Goal: Ask a question

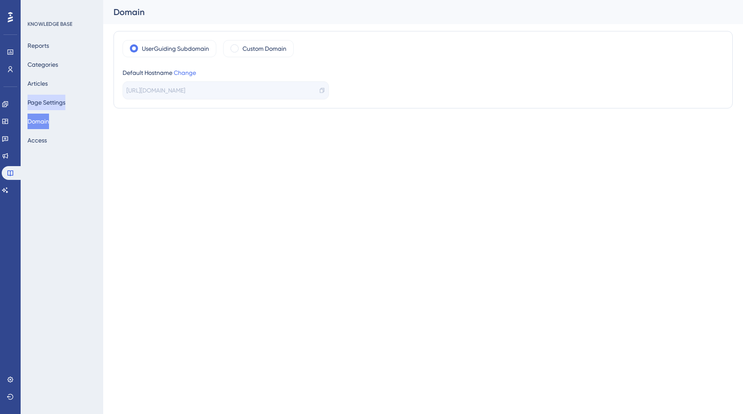
click at [44, 100] on button "Page Settings" at bounding box center [47, 102] width 38 height 15
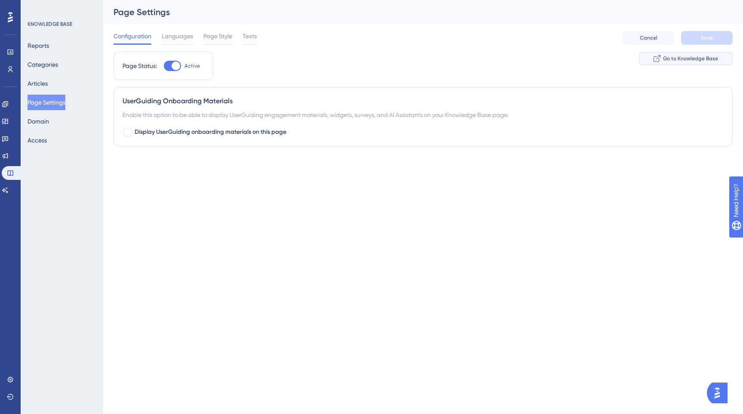
click at [664, 58] on span "Go to Knowledge Base" at bounding box center [690, 58] width 55 height 7
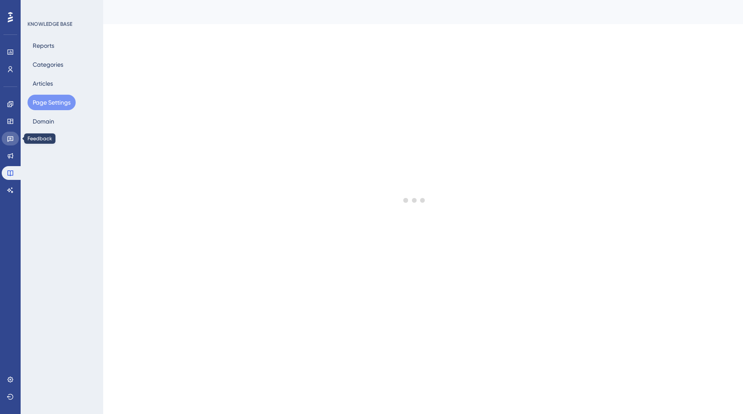
click at [8, 140] on icon at bounding box center [10, 138] width 7 height 7
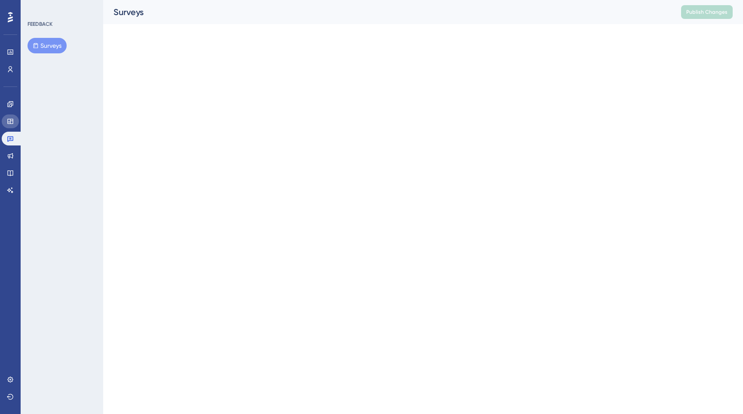
click at [8, 122] on icon at bounding box center [10, 121] width 6 height 5
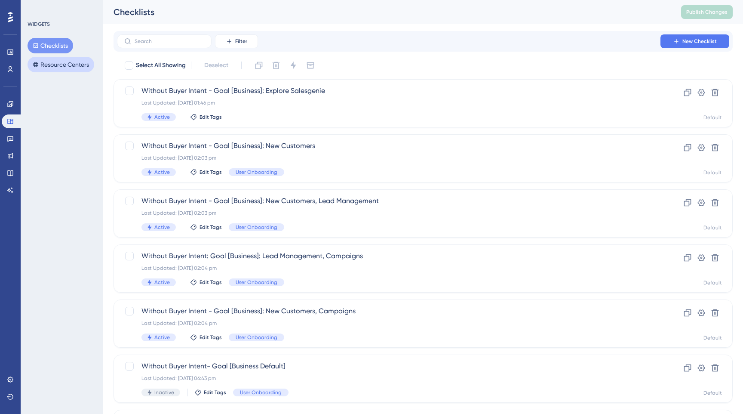
click at [52, 65] on button "Resource Centers" at bounding box center [61, 64] width 67 height 15
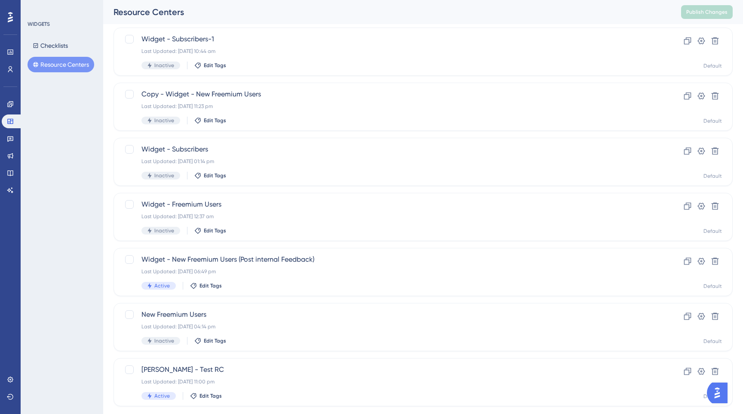
scroll to position [237, 0]
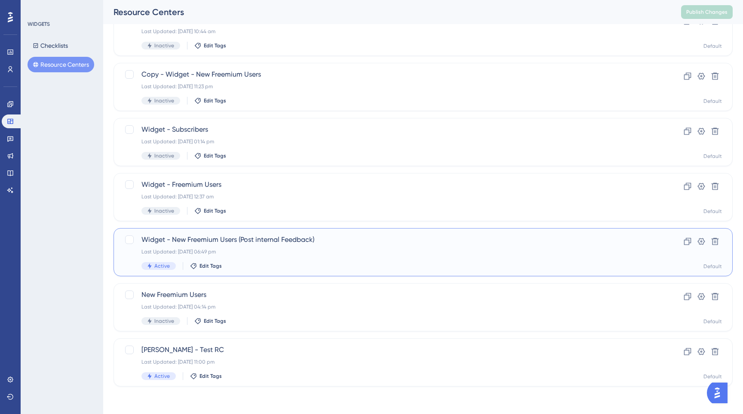
click at [239, 246] on div "Widget - New Freemium Users (Post internal Feedback) Last Updated: 07 Oct 2025 …" at bounding box center [389, 251] width 495 height 35
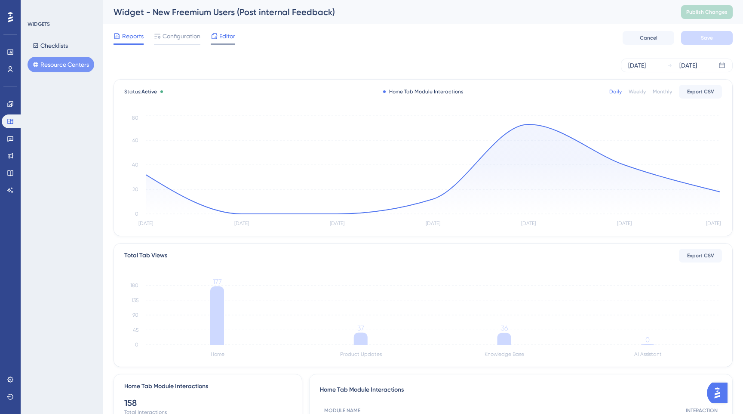
click at [216, 40] on div at bounding box center [214, 36] width 7 height 10
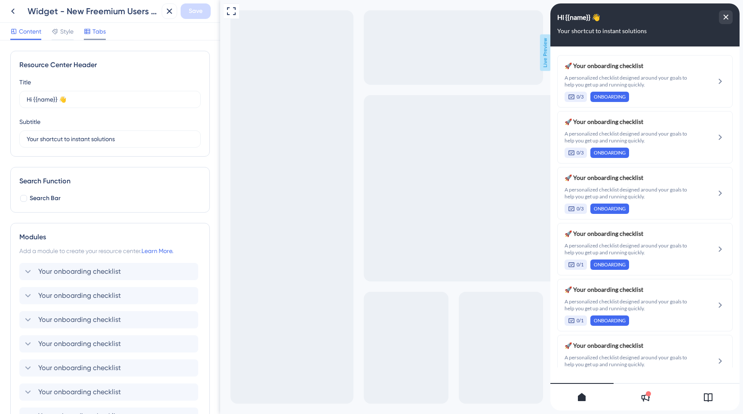
click at [99, 36] on span "Tabs" at bounding box center [98, 31] width 13 height 10
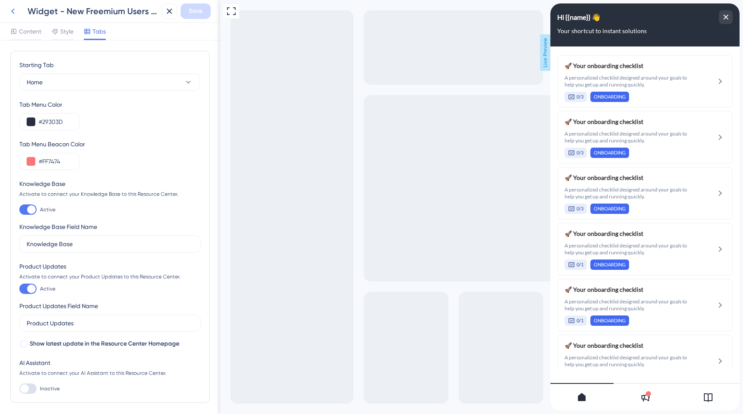
click at [13, 13] on icon at bounding box center [13, 11] width 10 height 10
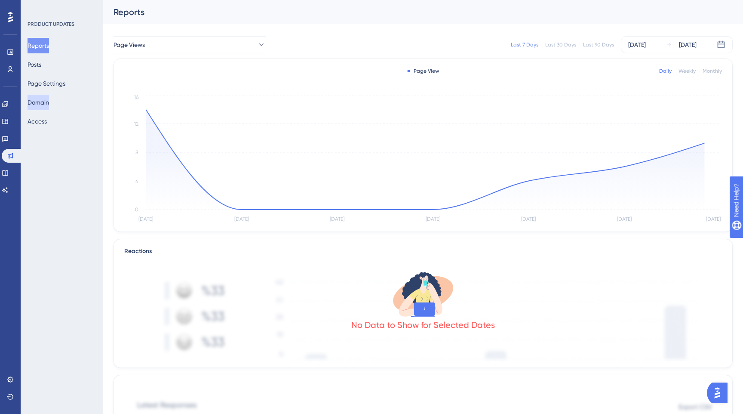
click at [45, 99] on button "Domain" at bounding box center [39, 102] width 22 height 15
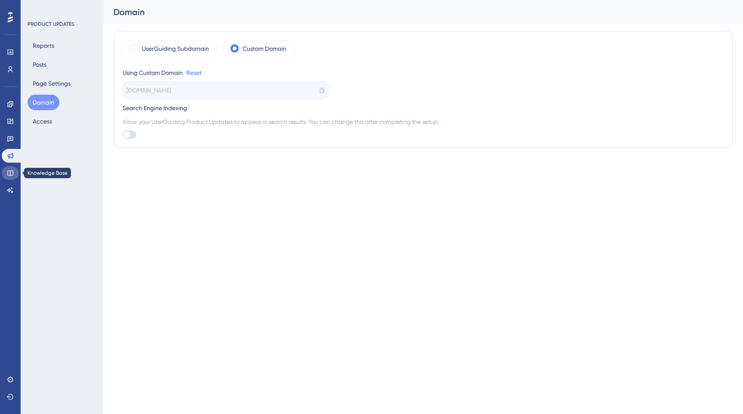
click at [10, 170] on icon at bounding box center [10, 173] width 7 height 7
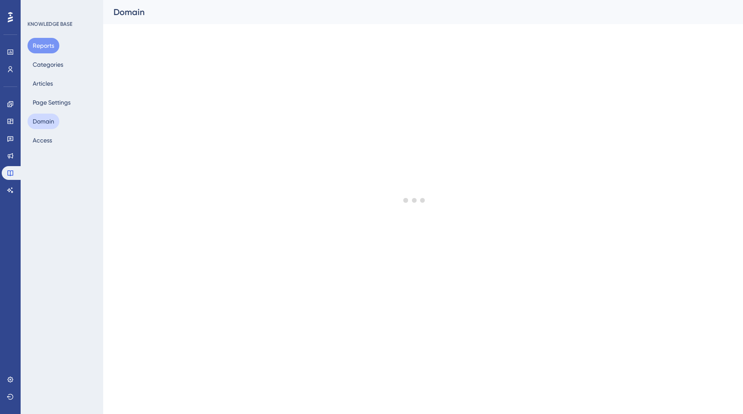
click at [47, 118] on button "Domain" at bounding box center [44, 121] width 32 height 15
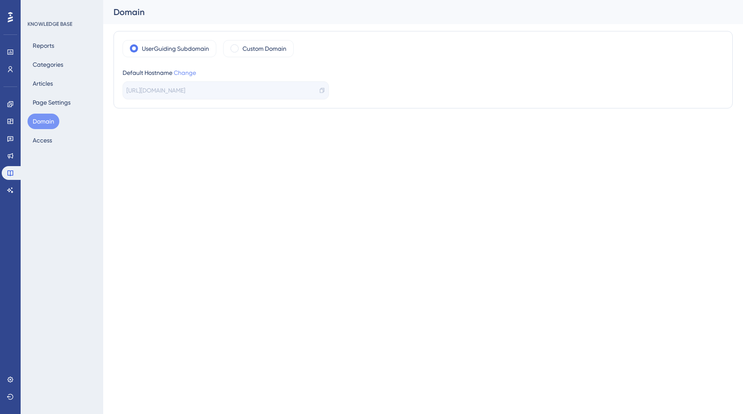
click at [186, 74] on link "Change" at bounding box center [185, 72] width 22 height 7
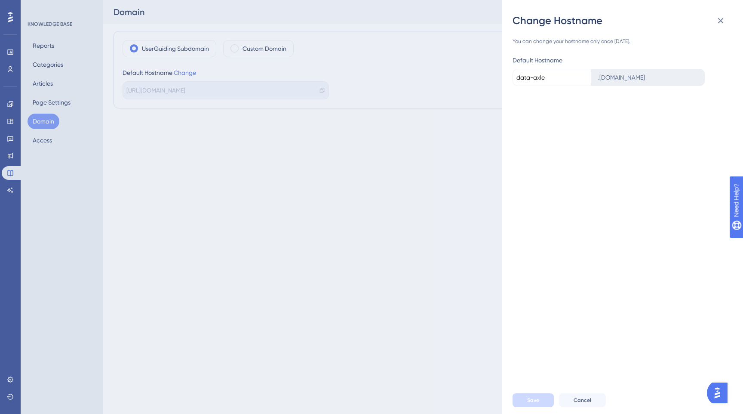
click at [616, 72] on div ". [DOMAIN_NAME]" at bounding box center [649, 77] width 114 height 17
click at [616, 74] on div ". [DOMAIN_NAME]" at bounding box center [649, 77] width 114 height 17
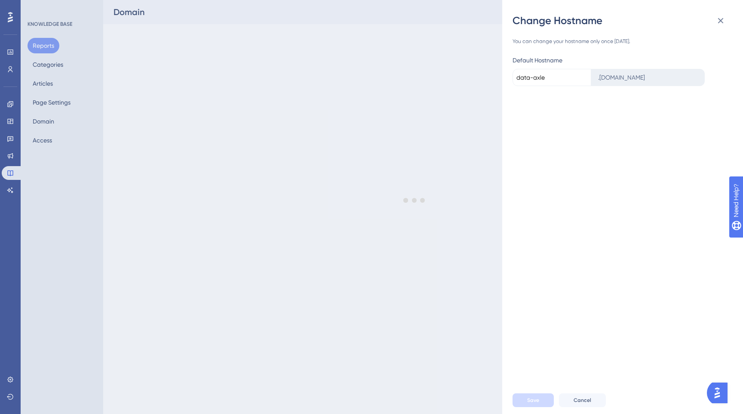
click at [598, 84] on div at bounding box center [414, 200] width 657 height 352
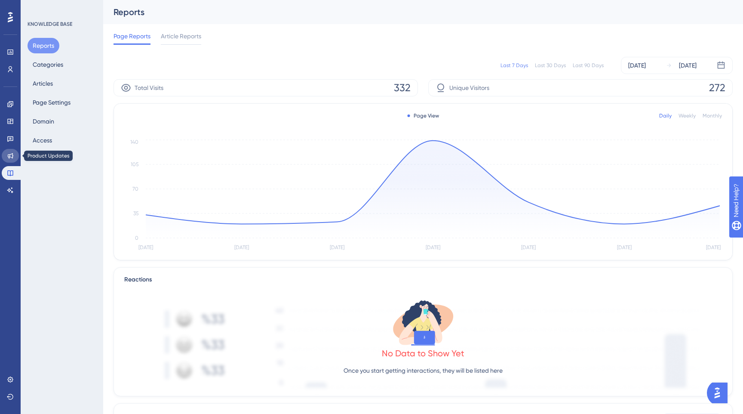
click at [10, 159] on link at bounding box center [10, 156] width 17 height 14
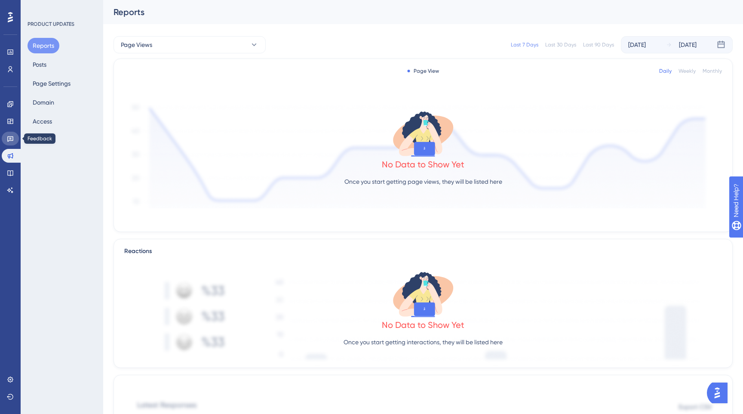
click at [9, 141] on icon at bounding box center [10, 138] width 7 height 7
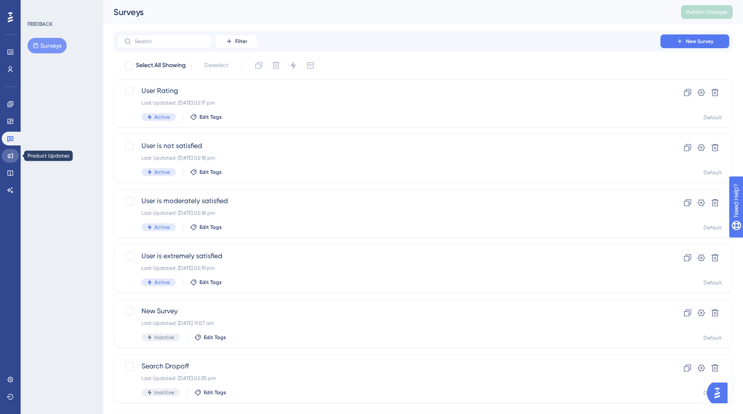
click at [10, 161] on link at bounding box center [10, 156] width 17 height 14
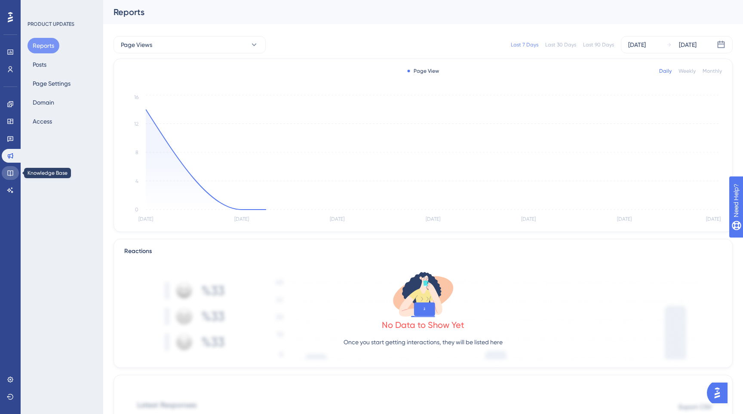
click at [11, 179] on link at bounding box center [10, 173] width 17 height 14
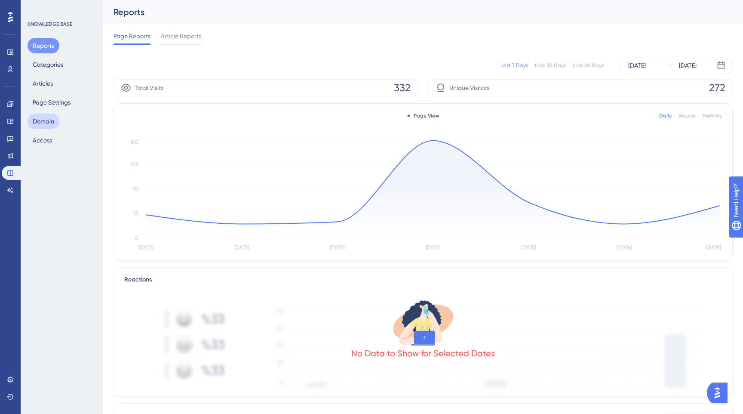
click at [51, 116] on button "Domain" at bounding box center [44, 121] width 32 height 15
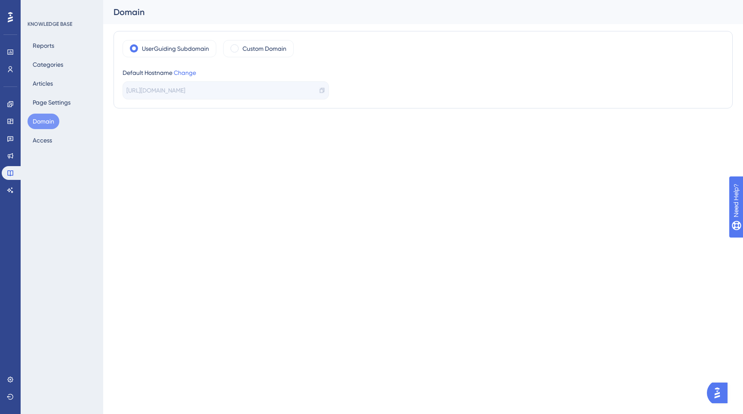
click at [322, 89] on icon at bounding box center [322, 90] width 4 height 5
click at [45, 138] on button "Access" at bounding box center [43, 140] width 30 height 15
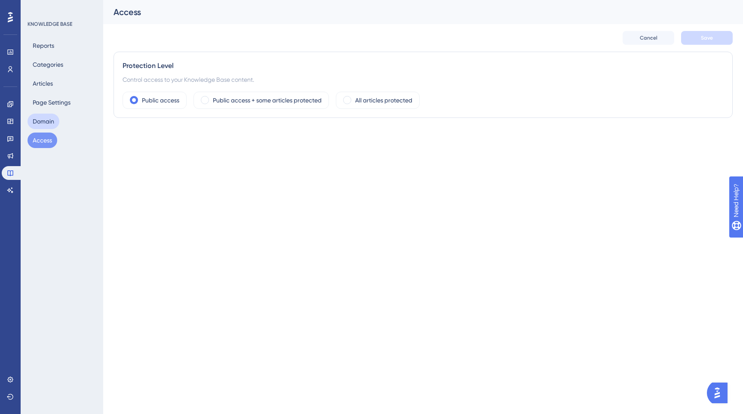
click at [43, 125] on button "Domain" at bounding box center [44, 121] width 32 height 15
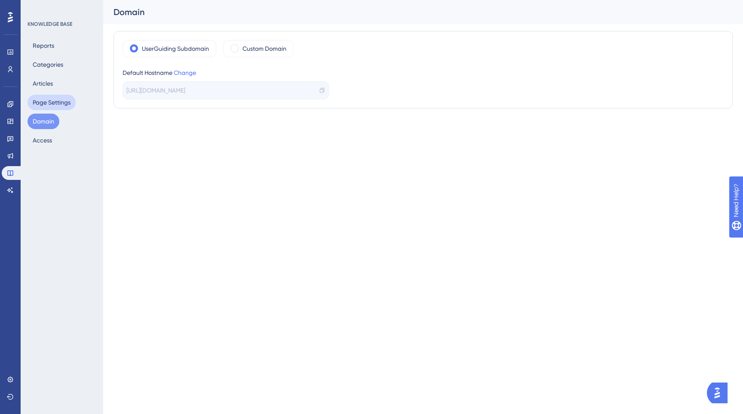
click at [41, 109] on button "Page Settings" at bounding box center [52, 102] width 48 height 15
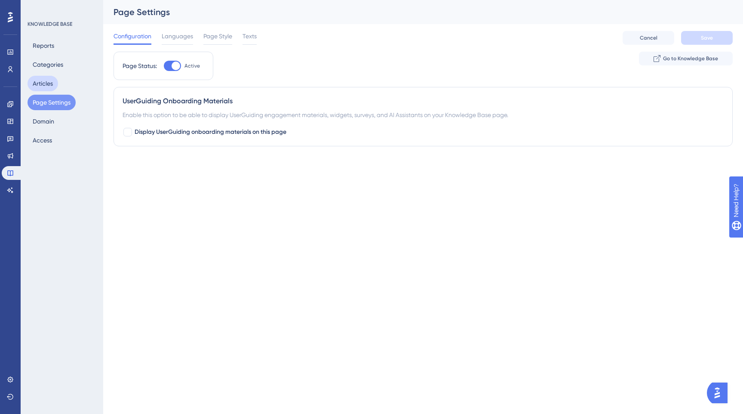
click at [40, 88] on button "Articles" at bounding box center [43, 83] width 31 height 15
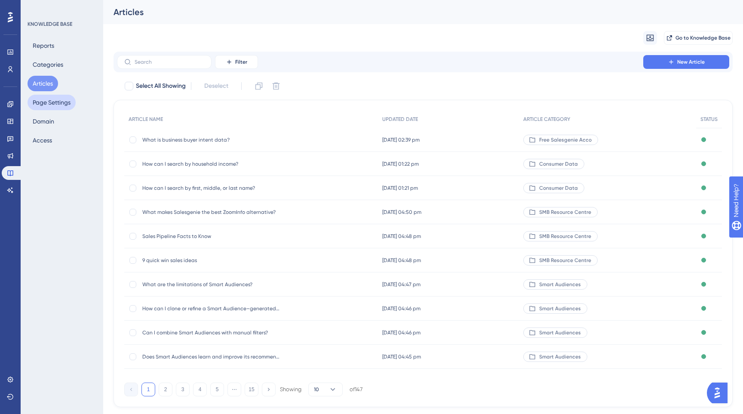
click at [40, 101] on button "Page Settings" at bounding box center [52, 102] width 48 height 15
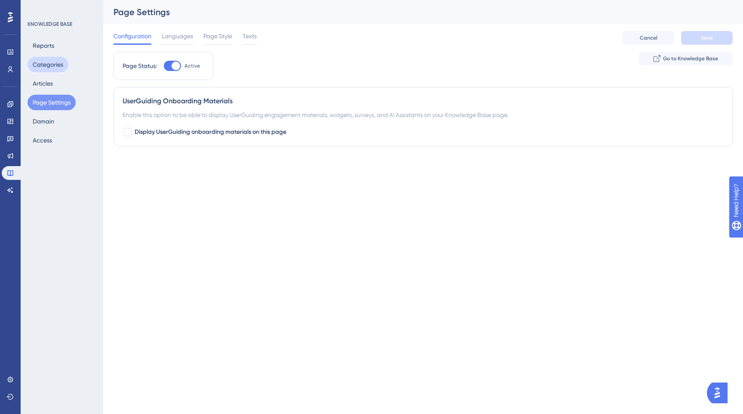
click at [38, 72] on button "Categories" at bounding box center [48, 64] width 41 height 15
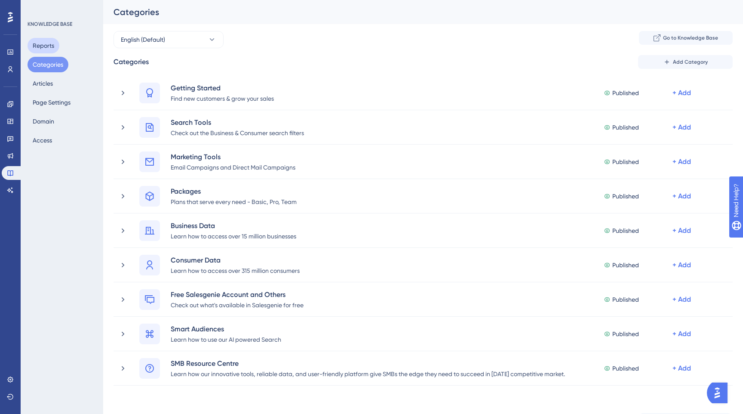
click at [40, 44] on button "Reports" at bounding box center [44, 45] width 32 height 15
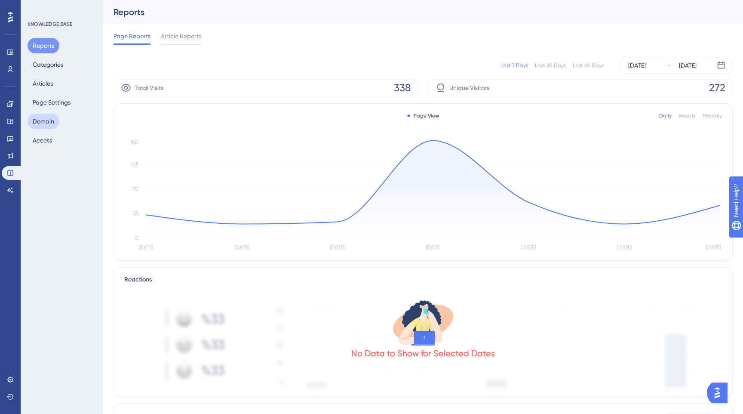
click at [40, 116] on button "Domain" at bounding box center [44, 121] width 32 height 15
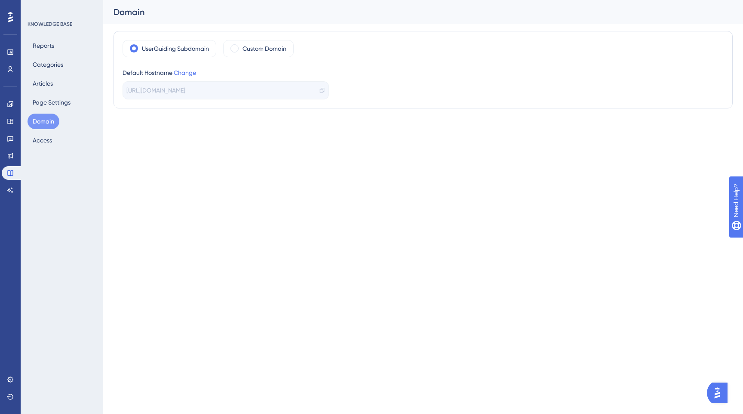
click at [199, 0] on html "Performance Users Engagement Widgets Feedback Product Updates Knowledge Base AI…" at bounding box center [371, 0] width 743 height 0
click at [60, 104] on button "Page Settings" at bounding box center [52, 102] width 48 height 15
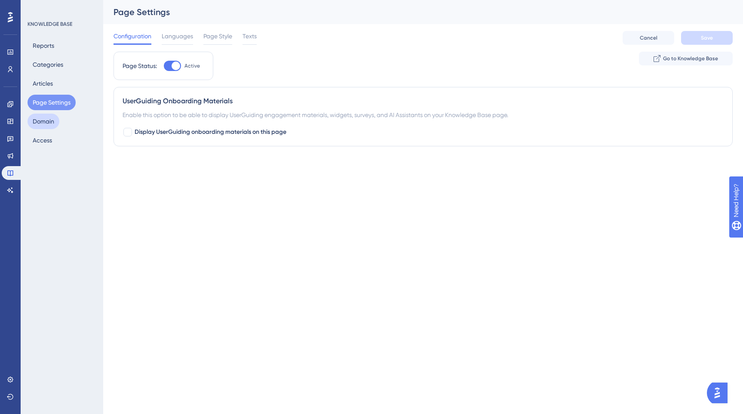
click at [55, 119] on button "Domain" at bounding box center [44, 121] width 32 height 15
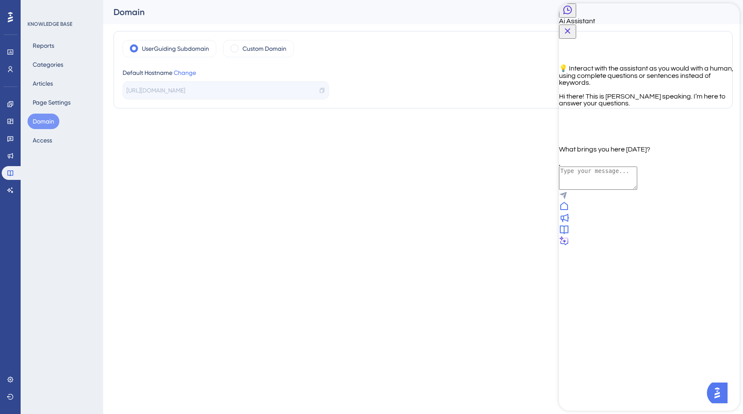
click at [604, 190] on textarea "AI Assistant Text Input" at bounding box center [598, 177] width 78 height 23
type textarea "Is KB indexed?"
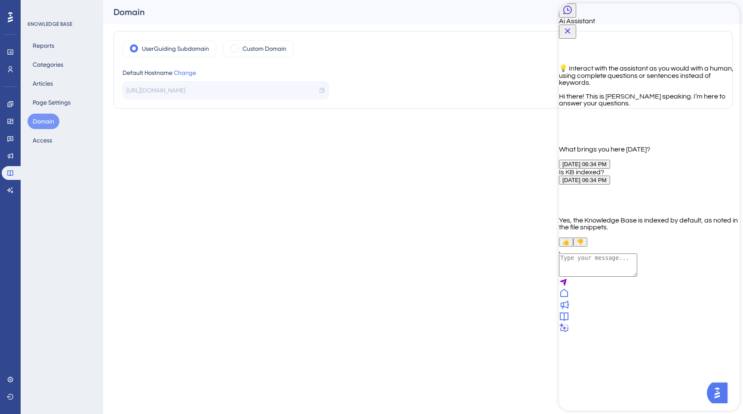
click at [599, 277] on textarea "AI Assistant Text Input" at bounding box center [598, 264] width 78 height 23
type textarea "can you share any supportig article"
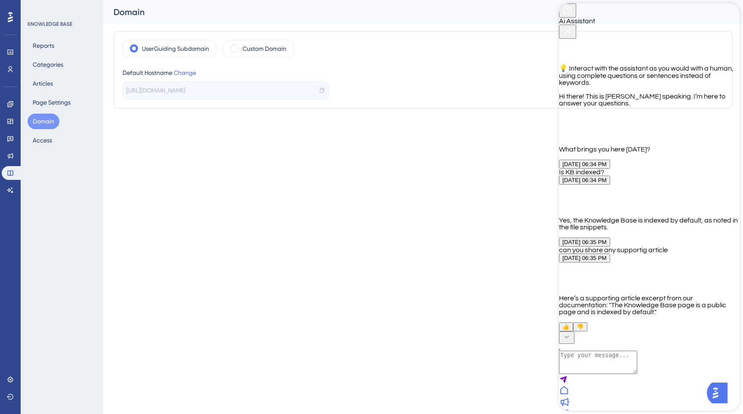
scroll to position [87, 0]
drag, startPoint x: 658, startPoint y: 294, endPoint x: 672, endPoint y: 313, distance: 23.4
click at [672, 313] on p "Here’s a supporting article excerpt from our documentation: "The Knowledge Base…" at bounding box center [649, 305] width 181 height 21
copy p "The Knowledge Base page is a public page and is indexed by default."
click at [170, 0] on html "Performance Users Engagement Widgets Feedback Product Updates Knowledge Base AI…" at bounding box center [371, 0] width 743 height 0
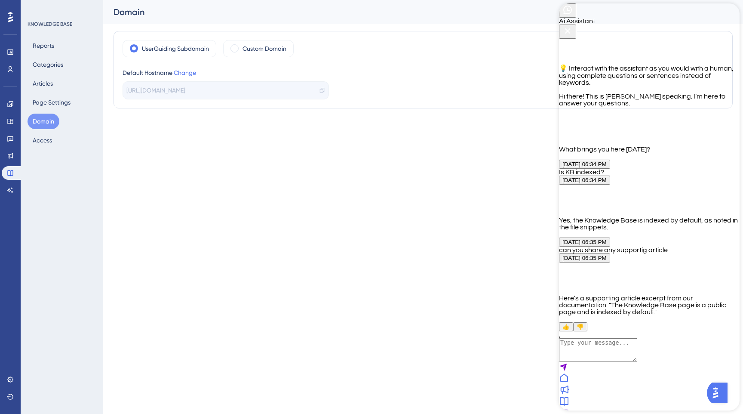
click at [572, 274] on div "Here’s a supporting article excerpt from our documentation: "The Knowledge Base…" at bounding box center [649, 288] width 181 height 53
drag, startPoint x: 595, startPoint y: 308, endPoint x: 661, endPoint y: 308, distance: 65.4
click at [661, 308] on p "Here’s a supporting article excerpt from our documentation: "The Knowledge Base…" at bounding box center [649, 305] width 181 height 21
click at [660, 308] on p "Here’s a supporting article excerpt from our documentation: "The Knowledge Base…" at bounding box center [649, 305] width 181 height 21
click at [659, 314] on p "Here’s a supporting article excerpt from our documentation: "The Knowledge Base…" at bounding box center [649, 305] width 181 height 21
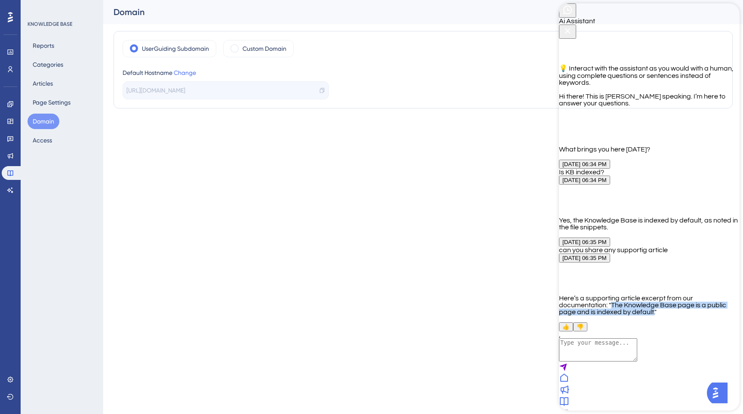
drag, startPoint x: 660, startPoint y: 295, endPoint x: 672, endPoint y: 313, distance: 22.0
click at [672, 313] on p "Here’s a supporting article excerpt from our documentation: "The Knowledge Base…" at bounding box center [649, 305] width 181 height 21
copy p "The Knowledge Base page is a public page and is indexed by default."
